Goal: Task Accomplishment & Management: Use online tool/utility

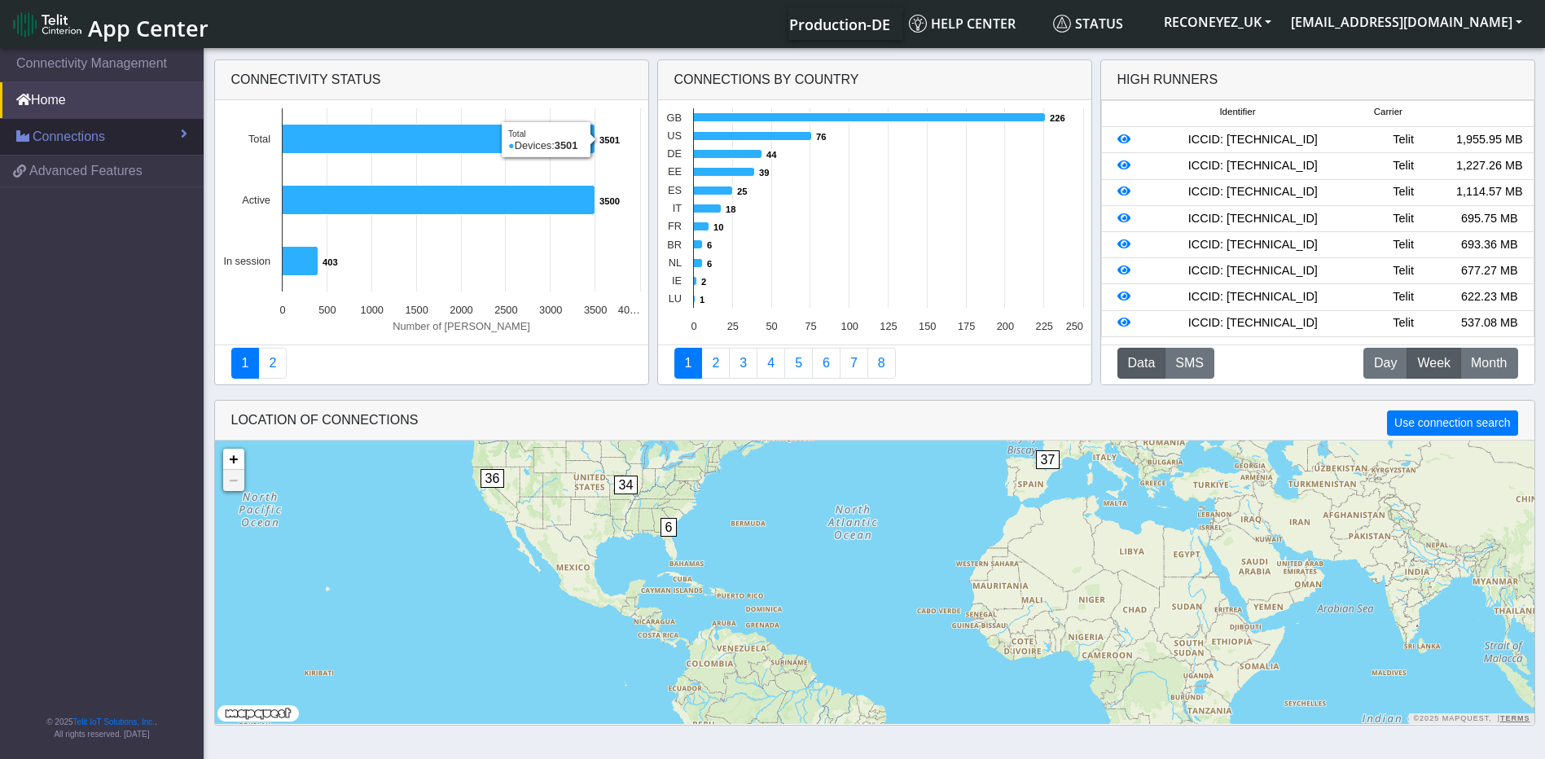
click at [124, 135] on link "Connections" at bounding box center [102, 137] width 204 height 36
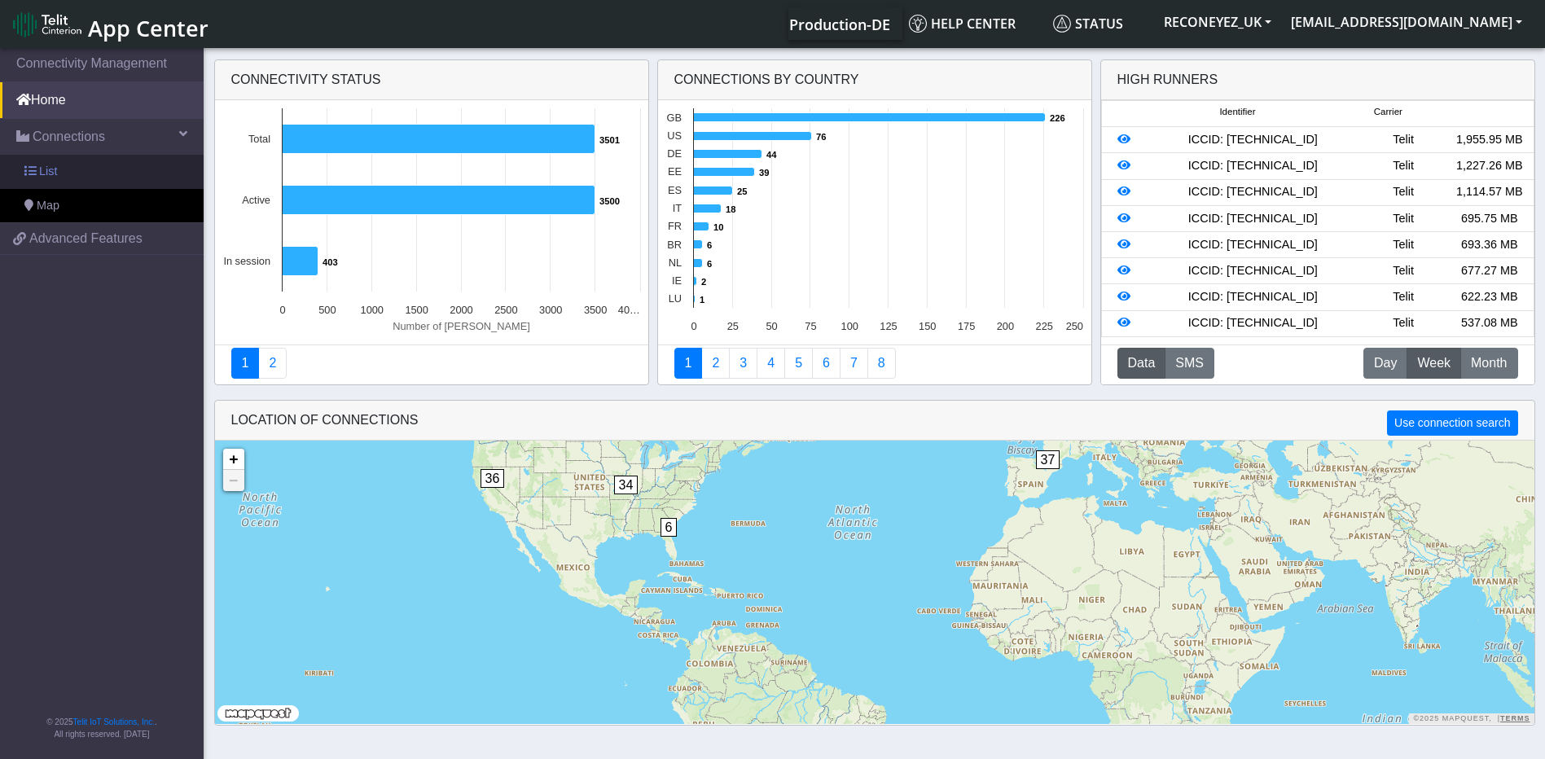
click at [111, 168] on link "List" at bounding box center [102, 172] width 204 height 34
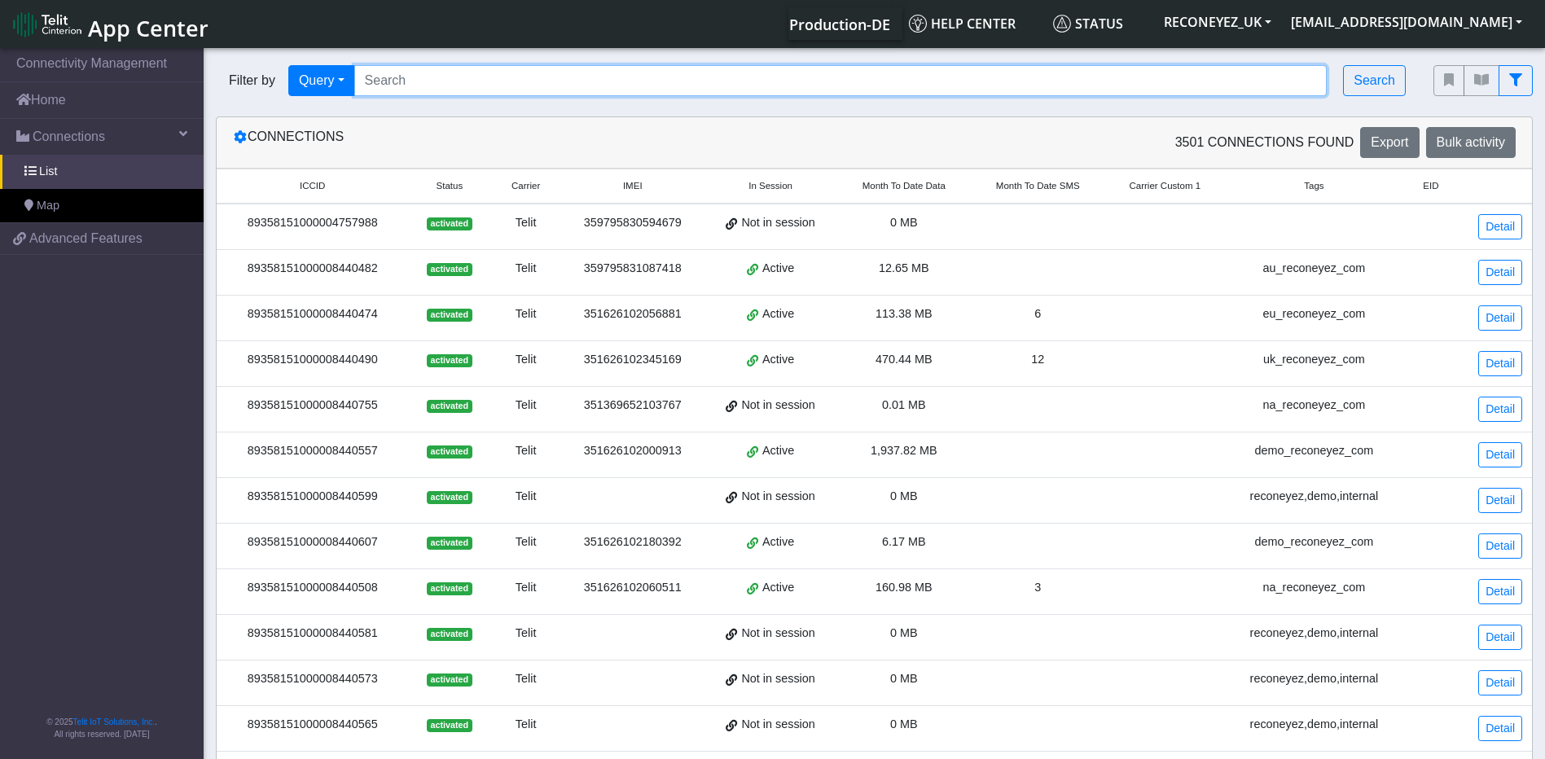
paste input "89358151000008421904"
type input "89358151000008421904"
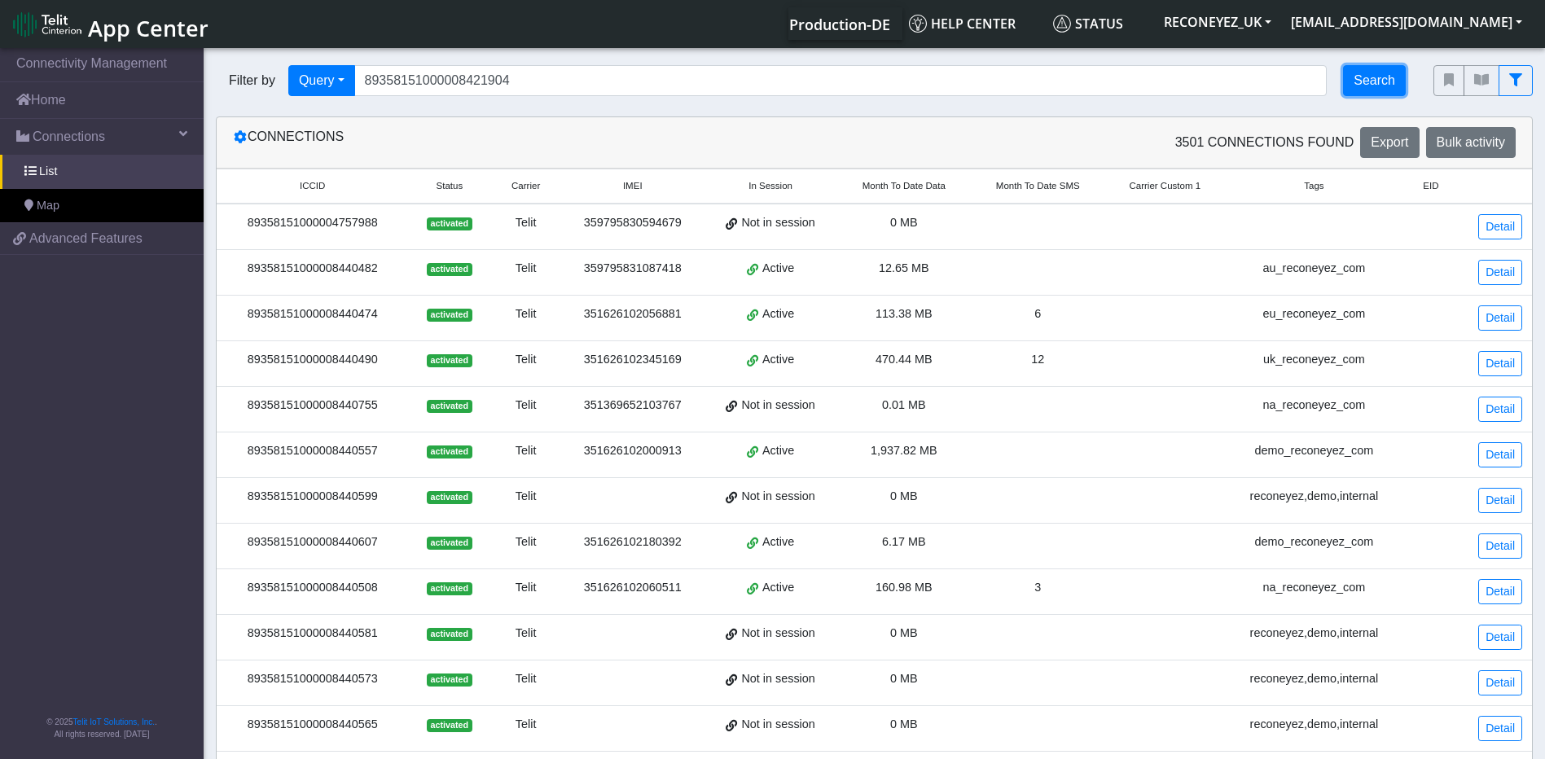
click at [1384, 87] on button "Search" at bounding box center [1374, 80] width 63 height 31
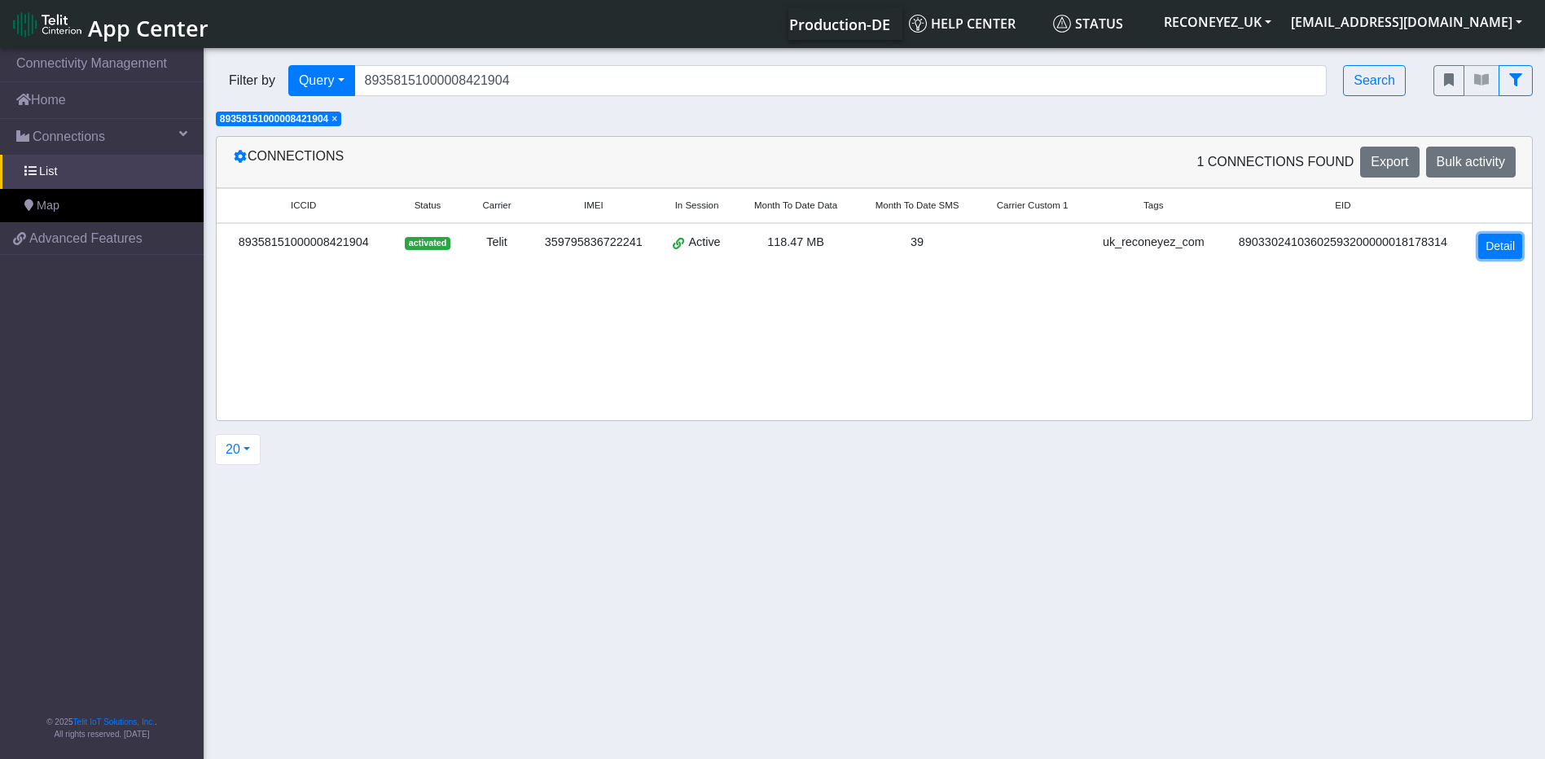
click at [1501, 244] on link "Detail" at bounding box center [1500, 246] width 44 height 25
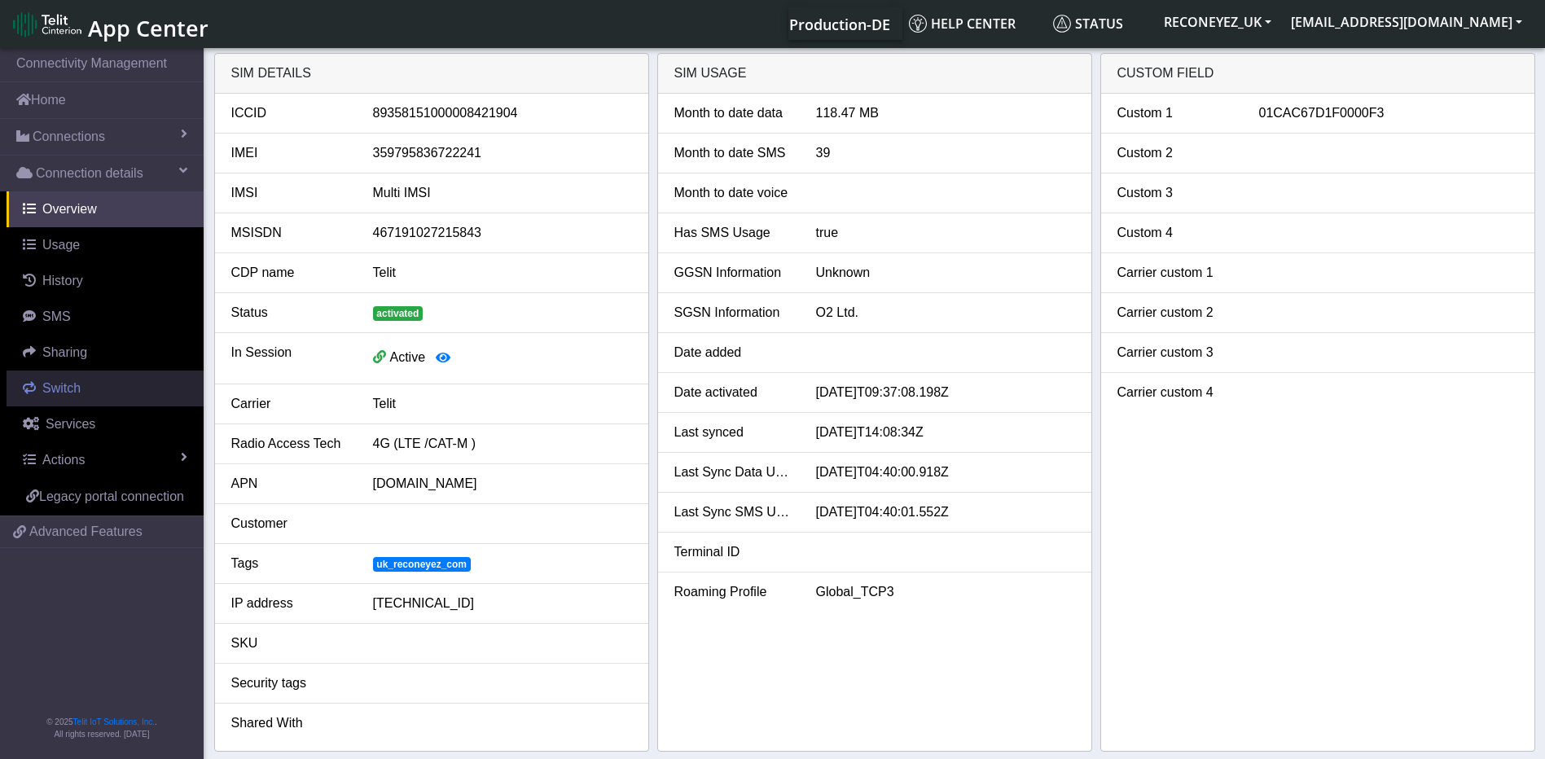
click at [59, 392] on span "Switch" at bounding box center [61, 388] width 38 height 14
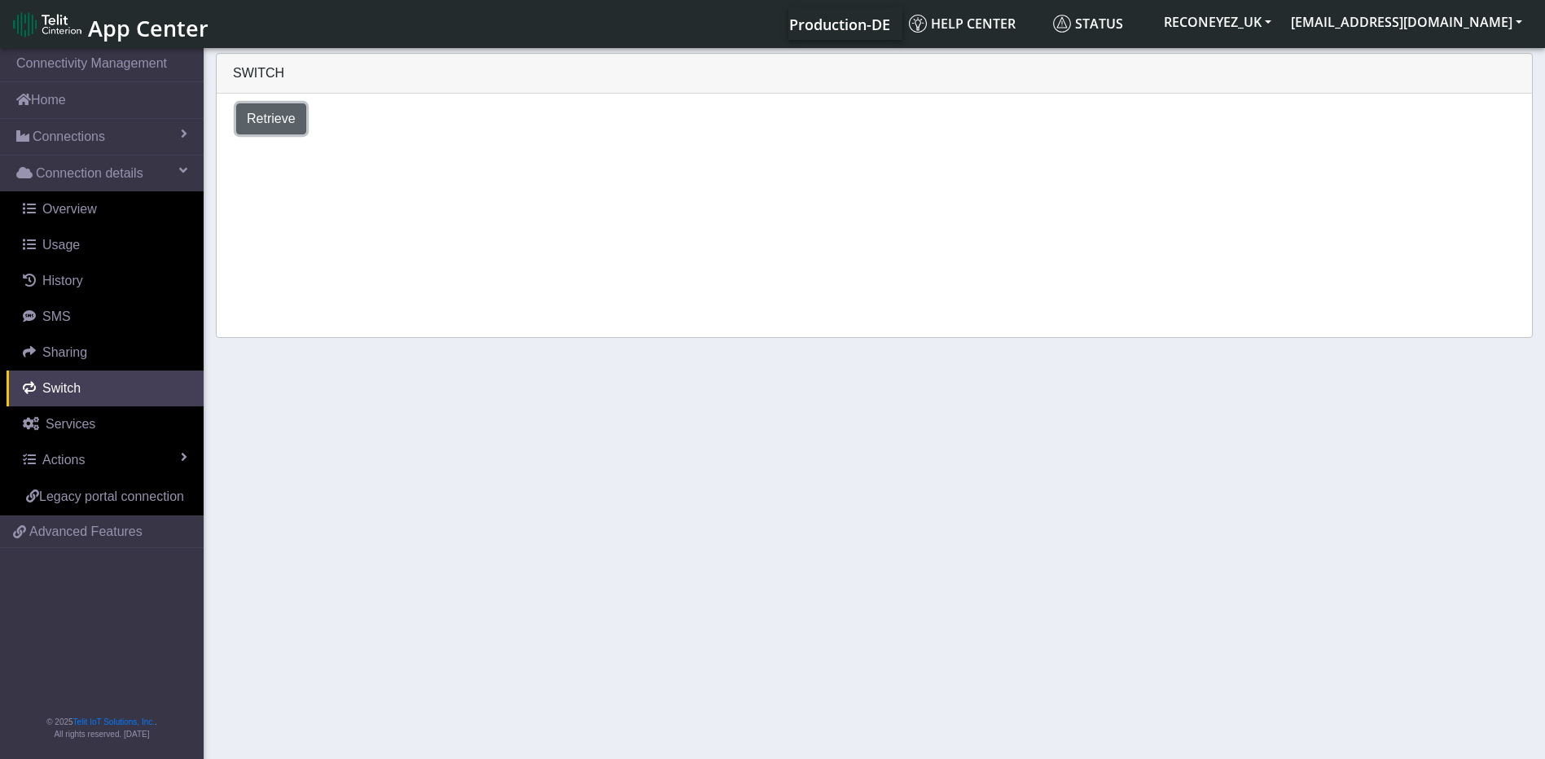
click at [247, 116] on span "Retrieve" at bounding box center [271, 119] width 49 height 14
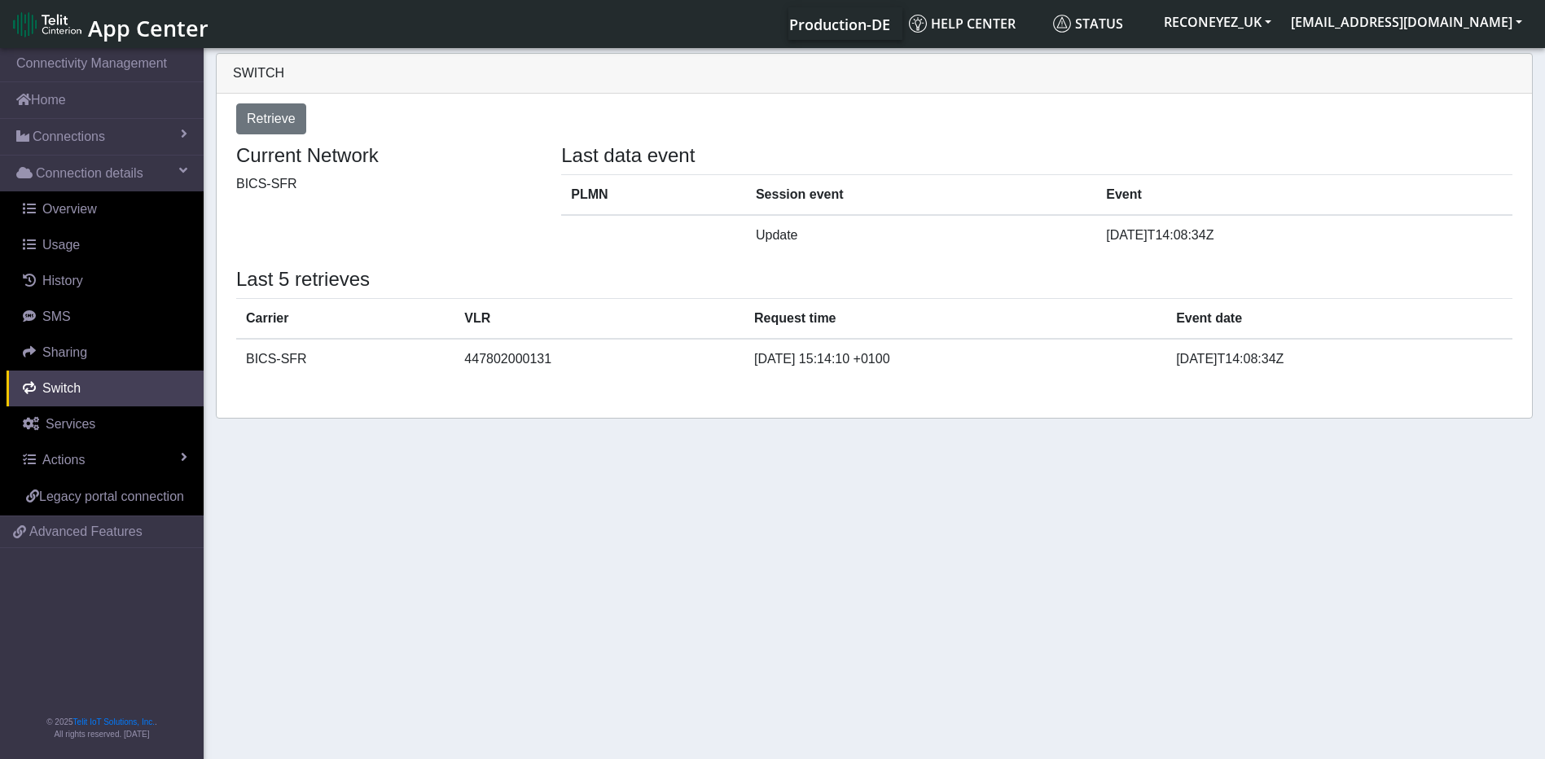
select select "[GEOGRAPHIC_DATA]"
